Goal: Complete application form

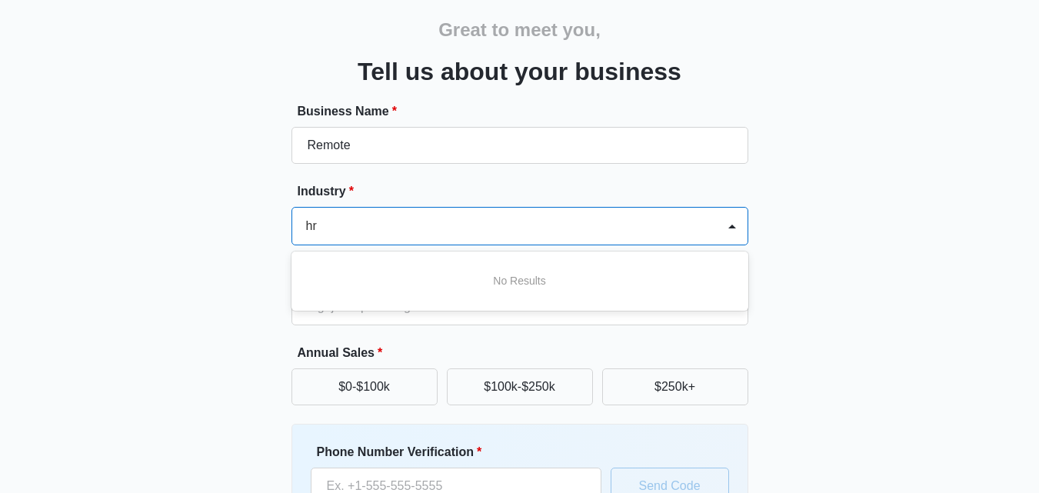
type input "h"
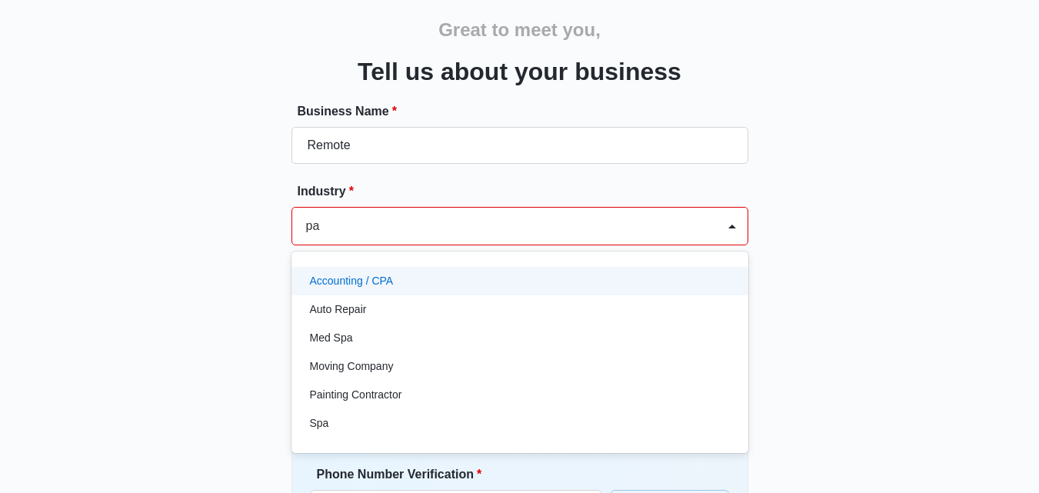
type input "p"
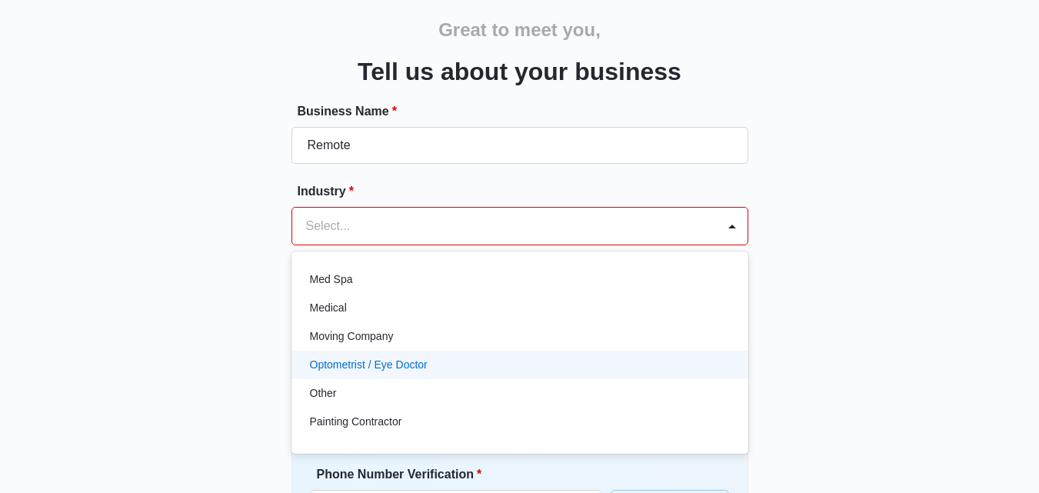
scroll to position [838, 0]
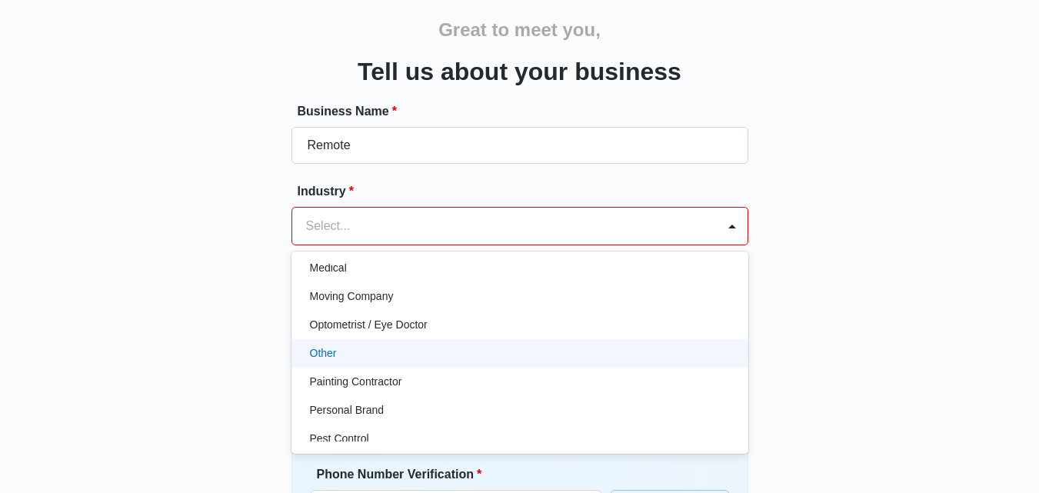
click at [361, 355] on div "Other" at bounding box center [518, 353] width 417 height 16
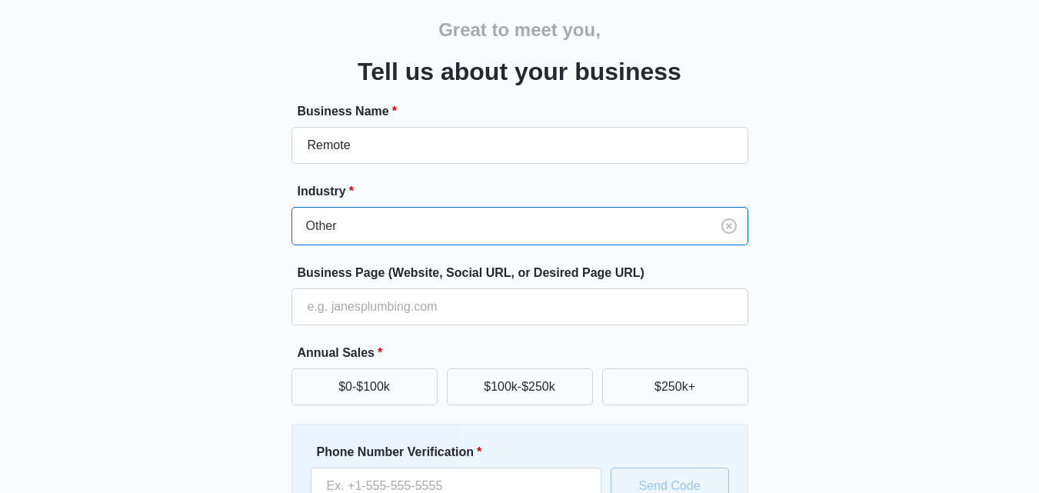
click at [435, 226] on div at bounding box center [498, 226] width 384 height 22
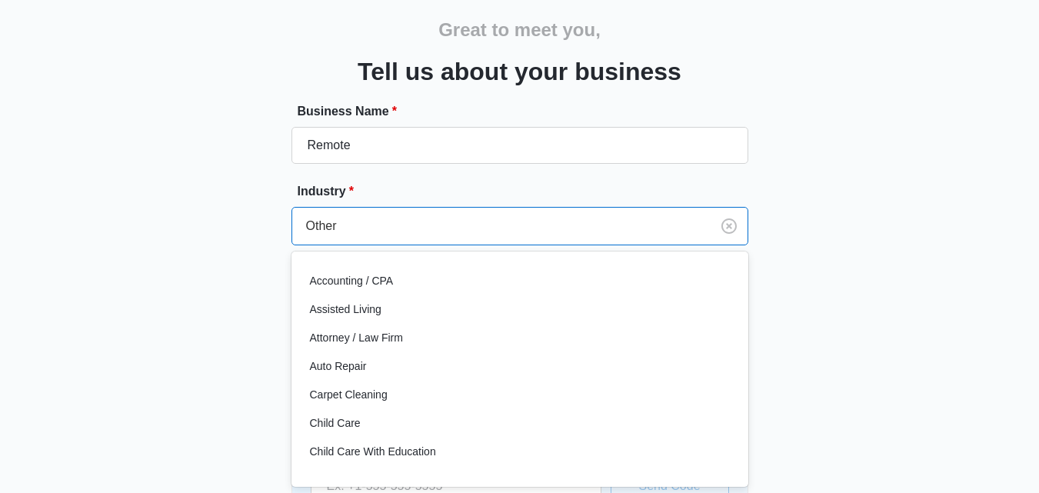
scroll to position [743, 0]
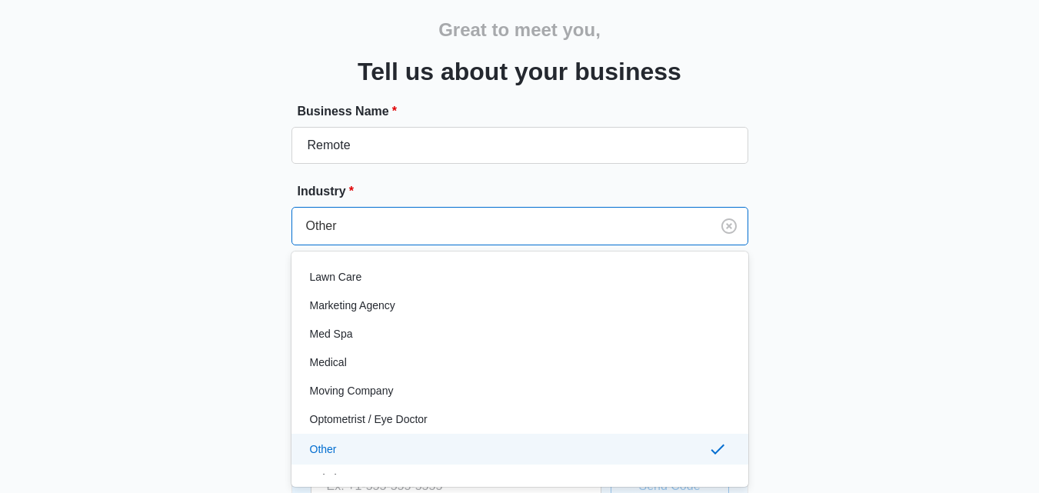
click at [888, 234] on div "Great to meet you, Tell us about your business Business Name * Remote Industry …" at bounding box center [519, 300] width 922 height 623
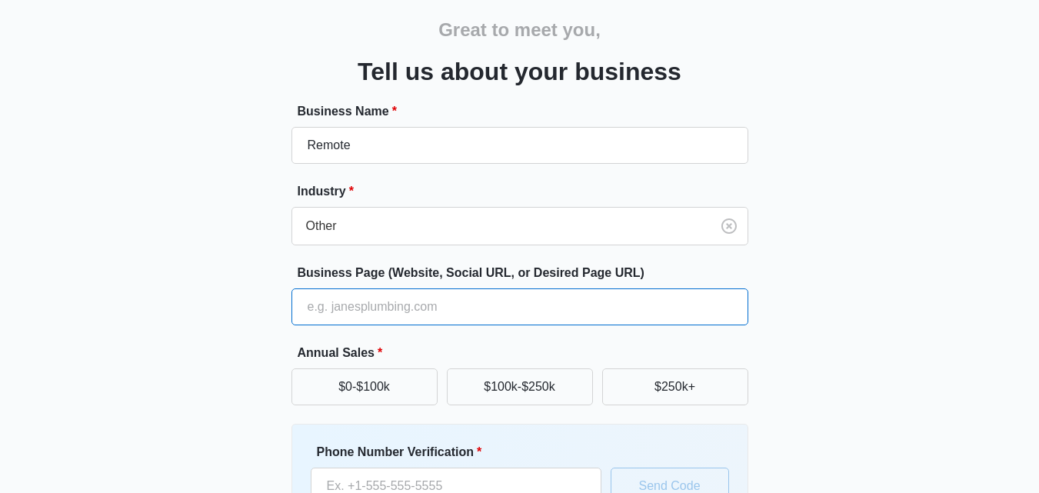
click at [430, 310] on input "Business Page (Website, Social URL, or Desired Page URL)" at bounding box center [519, 306] width 457 height 37
paste input "[URL][DOMAIN_NAME]"
type input "[URL][DOMAIN_NAME]"
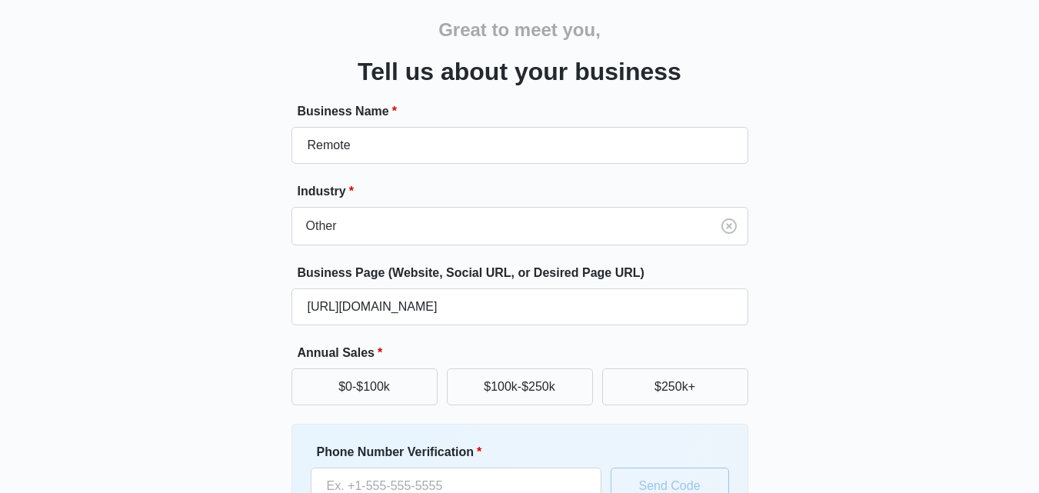
click at [816, 317] on div "Great to meet you, Tell us about your business Business Name * Remote Industry …" at bounding box center [519, 300] width 922 height 623
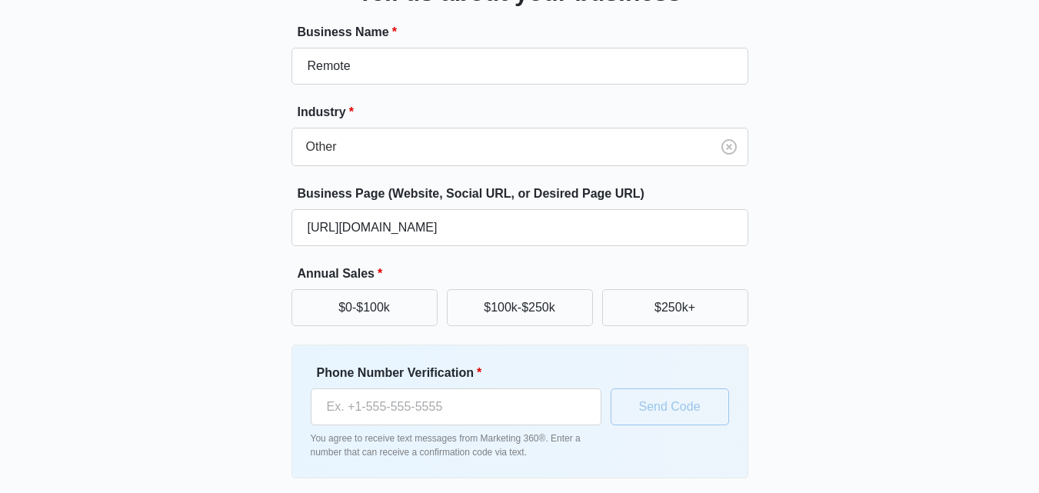
scroll to position [196, 0]
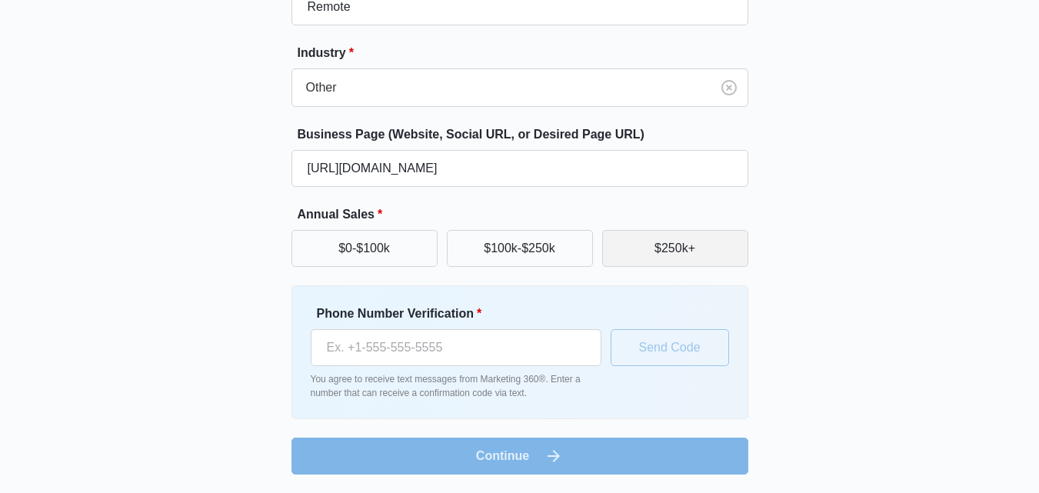
click at [642, 246] on button "$250k+" at bounding box center [675, 248] width 146 height 37
click at [822, 279] on div "Great to meet you, Tell us about your business Business Name * Remote Industry …" at bounding box center [519, 162] width 922 height 623
click at [796, 316] on div "Great to meet you, Tell us about your business Business Name * Remote Industry …" at bounding box center [519, 162] width 922 height 623
click at [779, 208] on div "Great to meet you, Tell us about your business Business Name * Remote Industry …" at bounding box center [519, 162] width 922 height 623
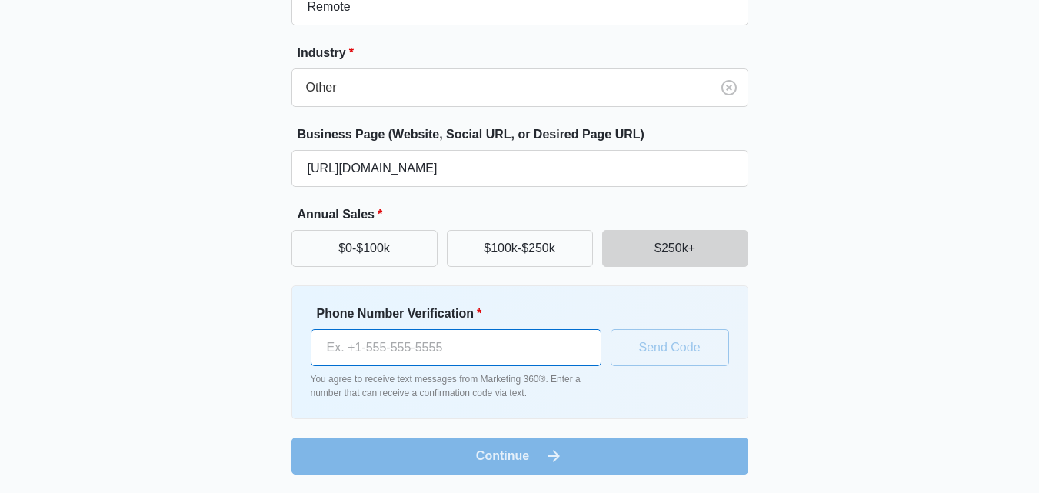
click at [456, 356] on input "Phone Number Verification *" at bounding box center [456, 347] width 291 height 37
click at [833, 345] on div "Great to meet you, Tell us about your business Business Name * Remote Industry …" at bounding box center [519, 162] width 922 height 623
click at [558, 349] on input "Phone Number Verification *" at bounding box center [456, 347] width 291 height 37
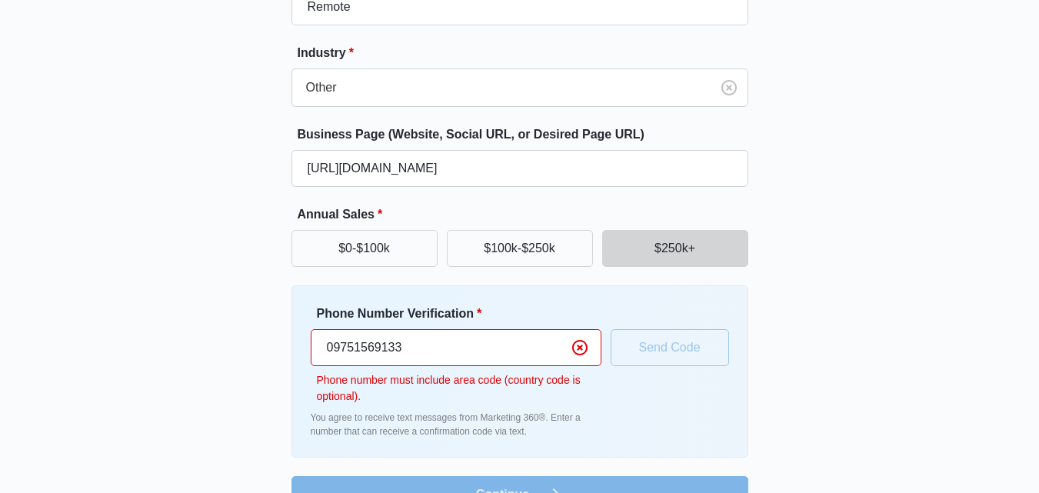
drag, startPoint x: 424, startPoint y: 348, endPoint x: 318, endPoint y: 343, distance: 105.5
click at [318, 343] on input "09751569133" at bounding box center [456, 347] width 291 height 37
click at [331, 348] on input "09751569133" at bounding box center [456, 347] width 291 height 37
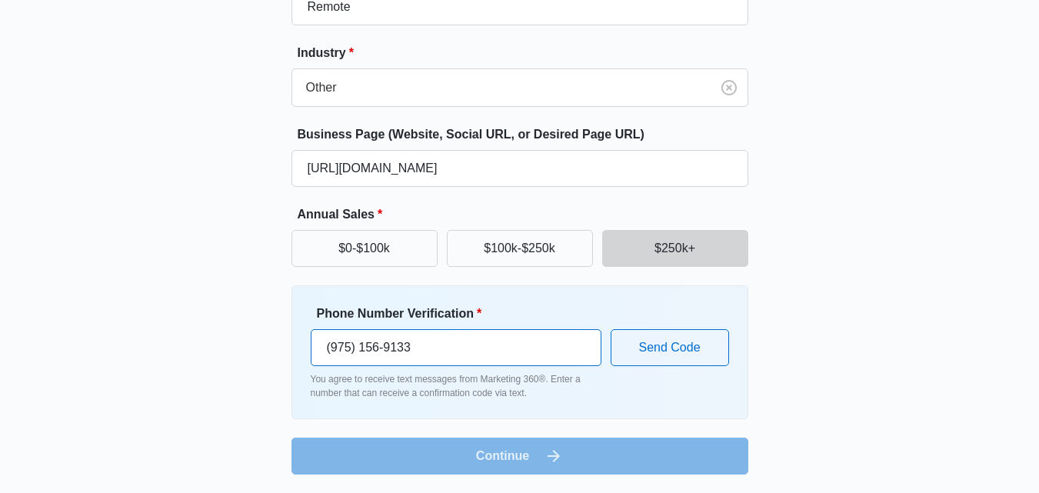
click at [468, 344] on input "(975) 156-9133" at bounding box center [456, 347] width 291 height 37
type input "(975) 156-9133"
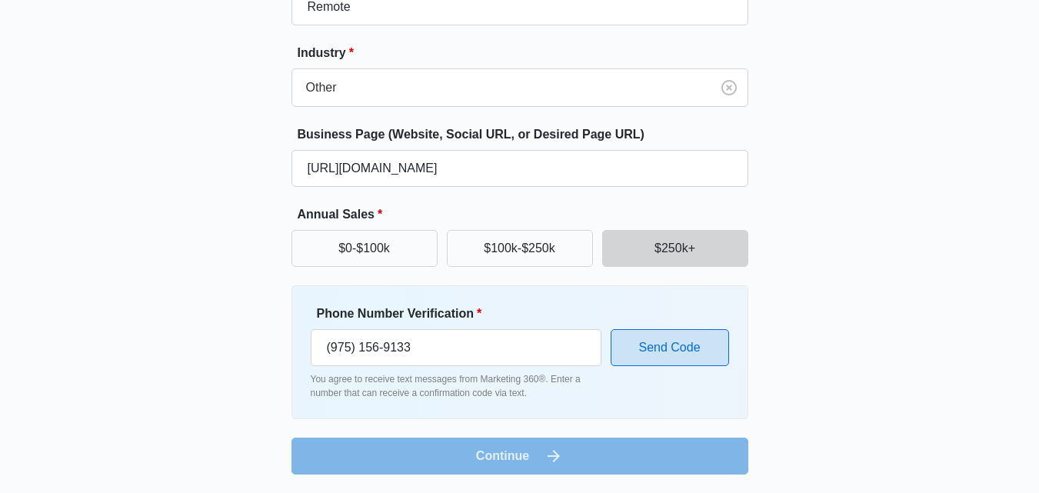
click at [689, 341] on button "Send Code" at bounding box center [669, 347] width 118 height 37
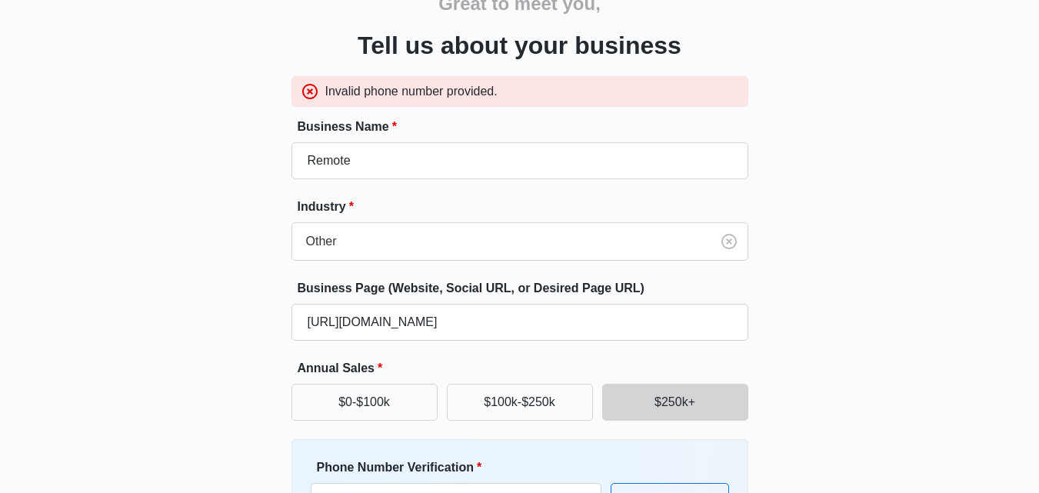
scroll to position [238, 0]
